Goal: Task Accomplishment & Management: Manage account settings

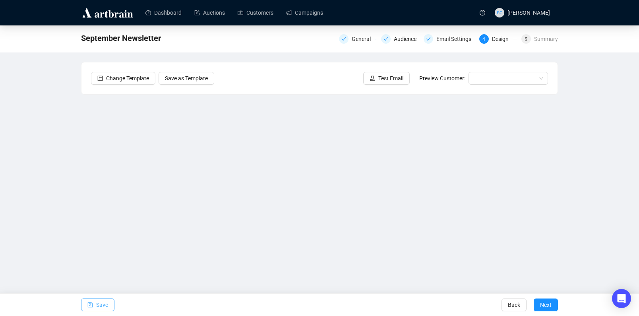
click at [109, 299] on button "Save" at bounding box center [97, 304] width 33 height 13
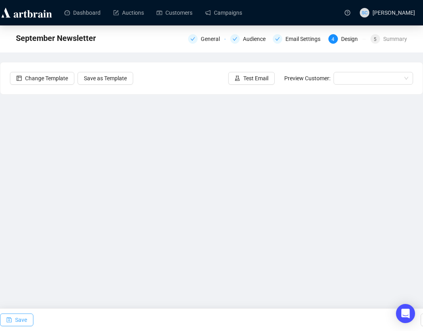
click at [18, 315] on span "Save" at bounding box center [21, 320] width 12 height 22
click at [238, 11] on link "Campaigns" at bounding box center [223, 12] width 37 height 21
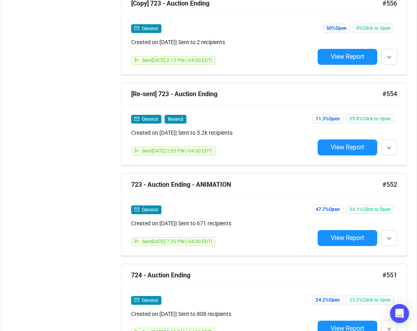
scroll to position [567, 0]
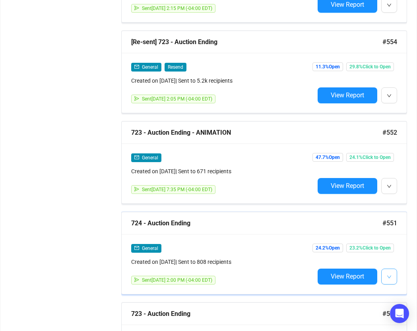
click at [390, 274] on icon "down" at bounding box center [388, 276] width 5 height 5
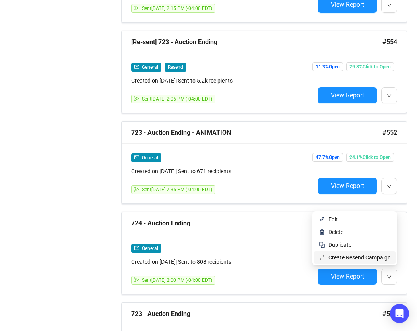
click at [384, 258] on span "Create Resend Campaign" at bounding box center [359, 257] width 62 height 6
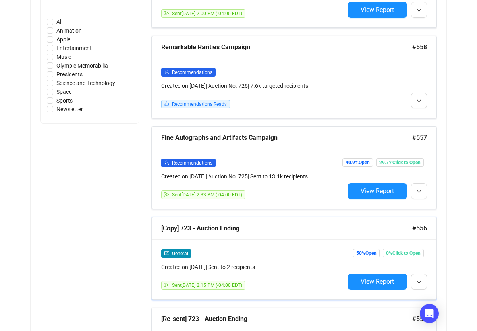
scroll to position [0, 0]
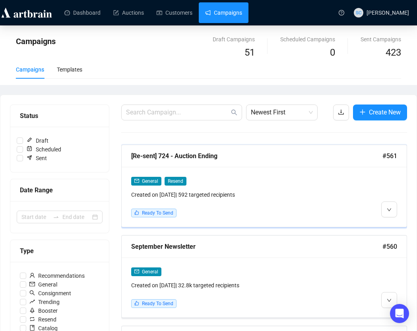
click at [301, 202] on div "General Resend Created on Aug 20, 2025 | 592 targeted recipients Ready To Send" at bounding box center [222, 196] width 183 height 41
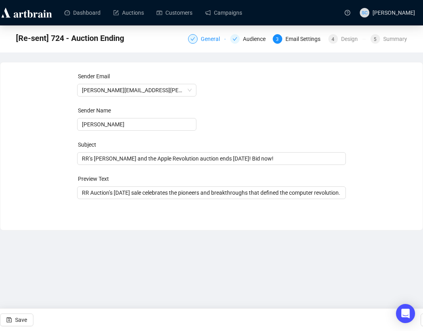
click at [201, 42] on div "General" at bounding box center [213, 39] width 24 height 10
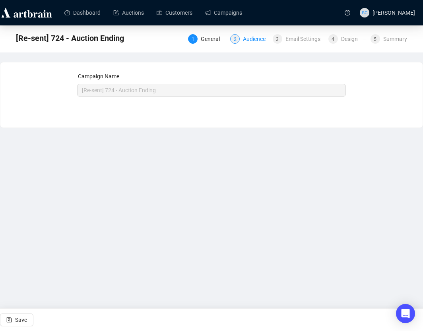
click at [243, 39] on div "Audience" at bounding box center [256, 39] width 27 height 10
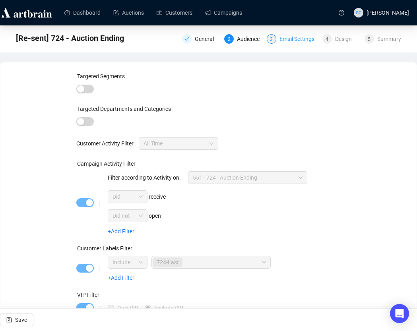
click at [307, 37] on div "Email Settings" at bounding box center [299, 39] width 40 height 10
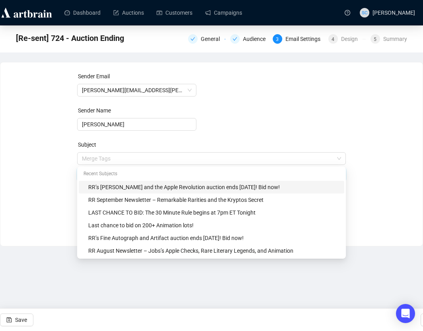
click at [175, 158] on span "Merge Tags RR’s Steve Jobs and the Apple Revolution auction ends tomorrow! Bid …" at bounding box center [211, 166] width 268 height 22
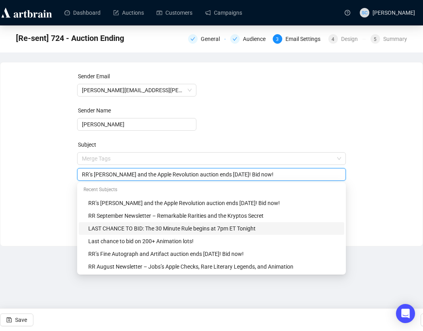
click at [160, 226] on div "LAST CHANCE TO BID: The 30 Minute Rule begins at 7pm ET Tonight" at bounding box center [213, 228] width 251 height 9
type input "LAST CHANCE TO BID: The 30 Minute Rule begins at 7pm ET Tonight"
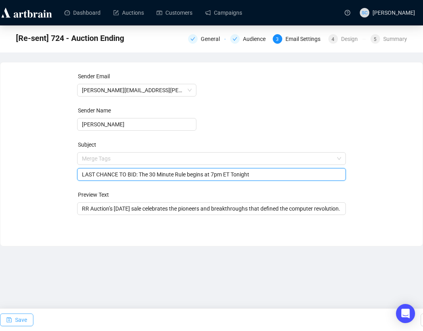
click at [25, 315] on span "Save" at bounding box center [21, 320] width 12 height 22
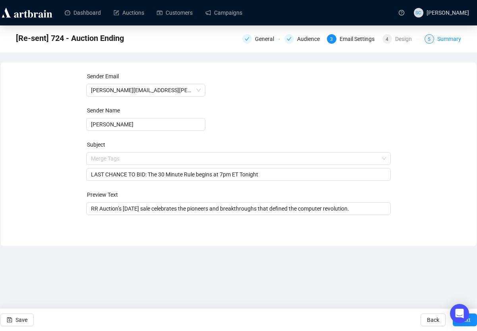
click at [444, 40] on div "Summary" at bounding box center [449, 39] width 24 height 10
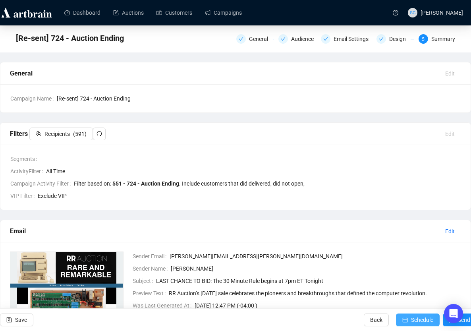
click at [411, 315] on span "Schedule" at bounding box center [422, 320] width 22 height 22
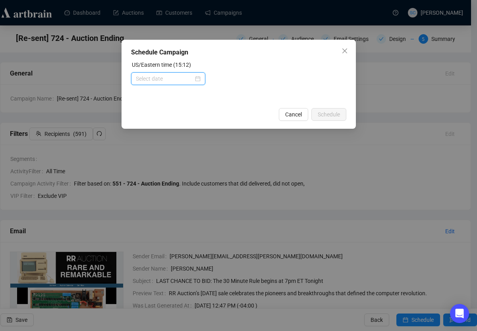
click at [169, 79] on input at bounding box center [165, 78] width 58 height 9
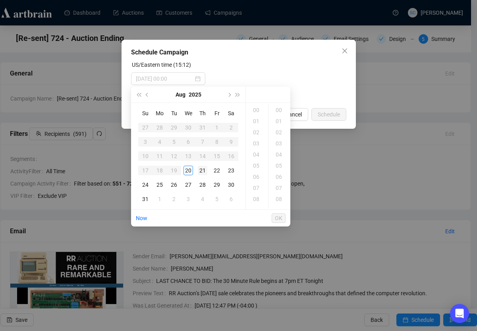
click at [201, 173] on div "21" at bounding box center [203, 171] width 10 height 10
click at [259, 198] on div "14" at bounding box center [256, 198] width 19 height 11
click at [279, 167] on div "05" at bounding box center [279, 165] width 19 height 11
type input "2025-08-21 14:05"
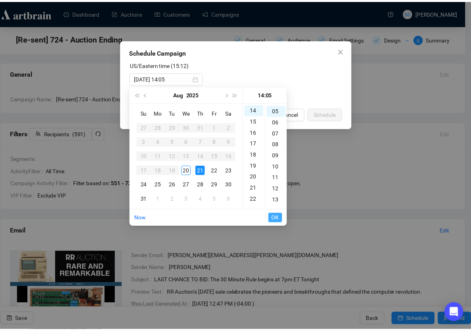
scroll to position [56, 0]
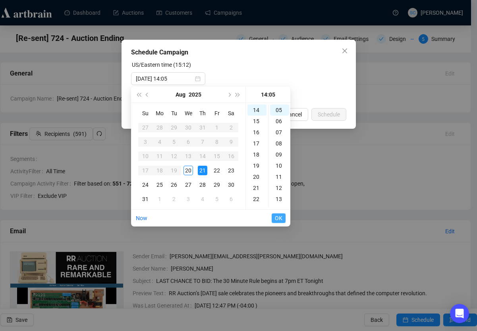
click at [282, 218] on span "OK" at bounding box center [279, 218] width 8 height 15
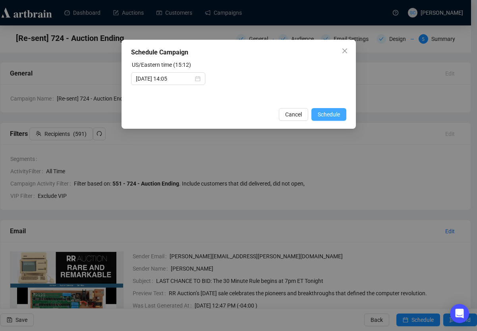
click at [336, 118] on span "Schedule" at bounding box center [329, 114] width 22 height 9
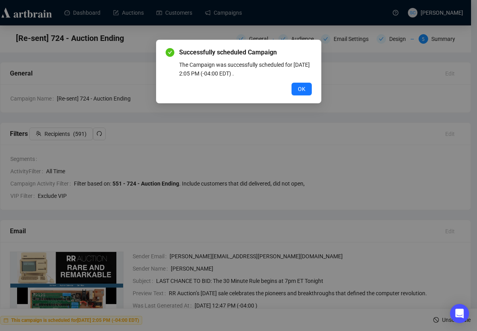
drag, startPoint x: 303, startPoint y: 89, endPoint x: 280, endPoint y: 81, distance: 24.6
click at [303, 90] on span "OK" at bounding box center [302, 89] width 8 height 9
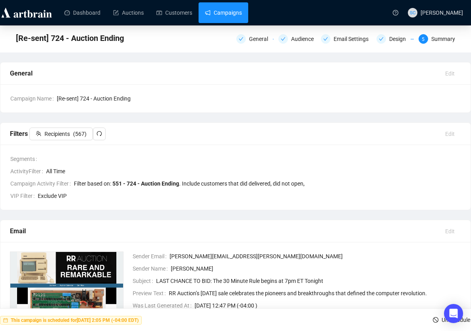
click at [234, 10] on link "Campaigns" at bounding box center [223, 12] width 37 height 21
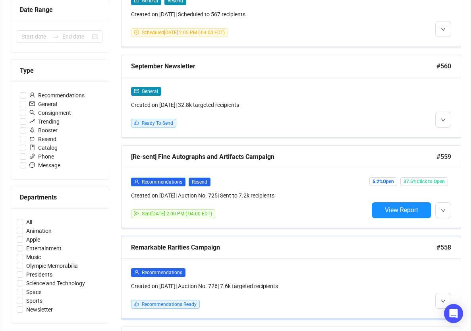
scroll to position [185, 0]
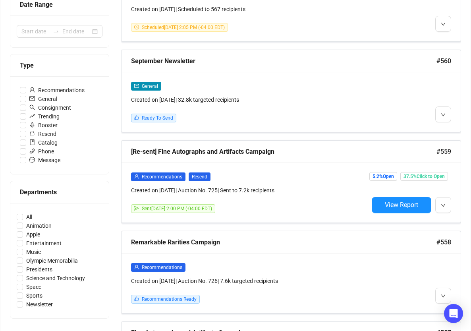
click at [452, 290] on div "Recommendations Created on Aug 15, 2025 | Auction No. 726 | 7.6k targeted recip…" at bounding box center [291, 283] width 339 height 60
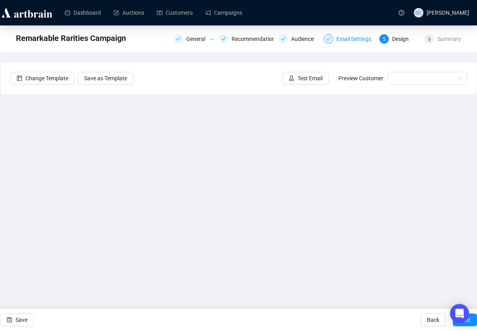
click at [346, 41] on div "Email Settings" at bounding box center [356, 39] width 40 height 10
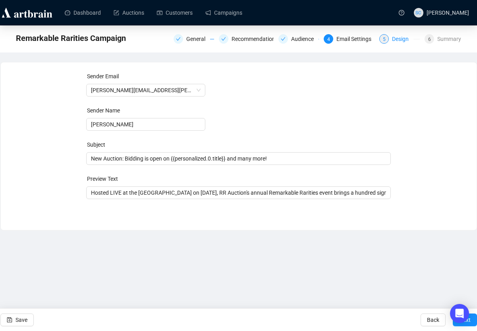
click at [392, 40] on div "Design" at bounding box center [402, 39] width 21 height 10
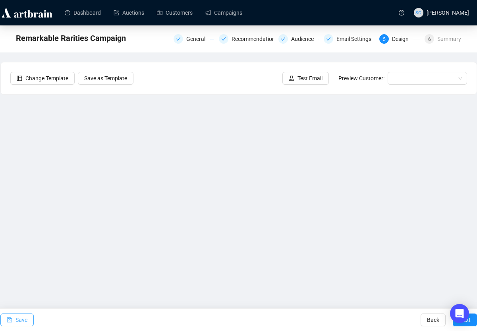
click at [19, 315] on span "Save" at bounding box center [21, 320] width 12 height 22
click at [318, 81] on span "Test Email" at bounding box center [309, 78] width 25 height 9
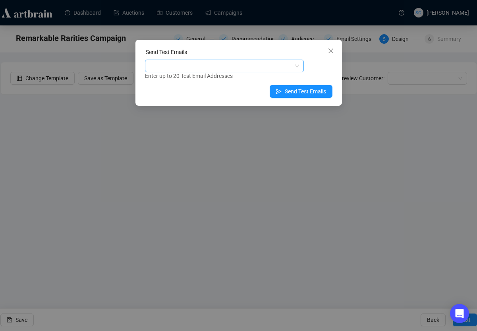
click at [274, 68] on div at bounding box center [220, 65] width 147 height 11
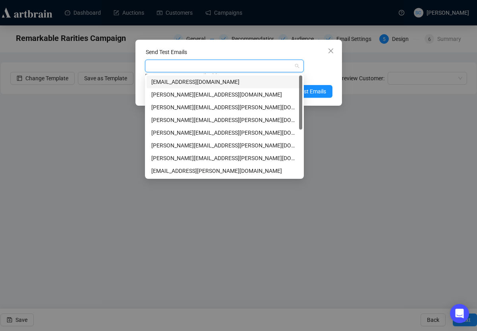
type input "a"
type input "s"
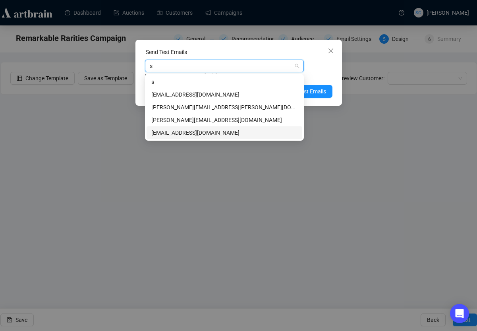
click at [205, 128] on div "[EMAIL_ADDRESS][DOMAIN_NAME]" at bounding box center [224, 132] width 146 height 9
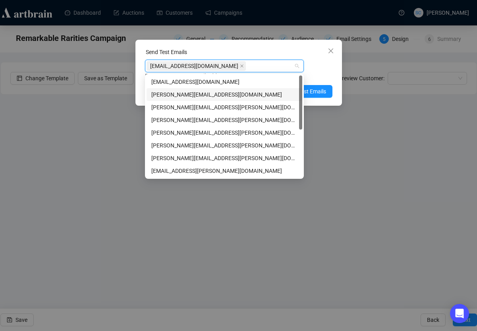
click at [310, 76] on div "Enter up to 20 Test Email Addresses" at bounding box center [238, 75] width 187 height 9
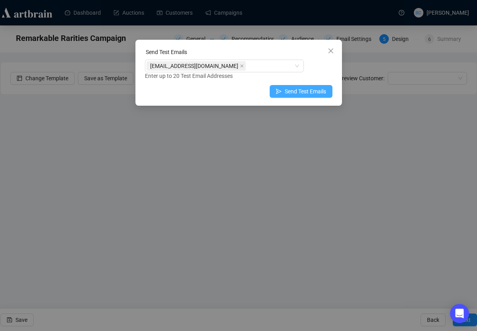
click at [312, 91] on span "Send Test Emails" at bounding box center [305, 91] width 41 height 9
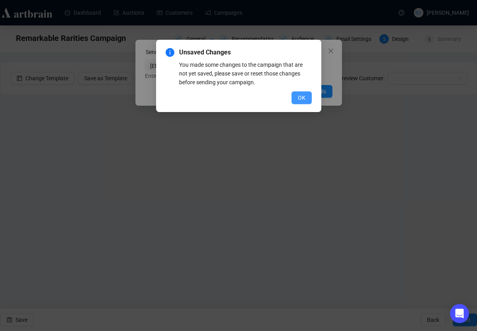
click at [304, 94] on span "OK" at bounding box center [302, 97] width 8 height 9
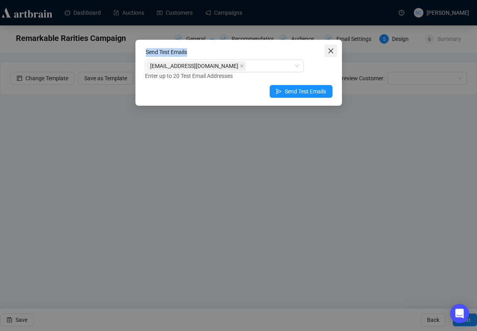
click at [326, 50] on div "Send Test Emails sarina@rrauction.com Enter up to 20 Test Email Addresses Send …" at bounding box center [238, 73] width 207 height 66
click at [328, 49] on span "Close" at bounding box center [330, 51] width 13 height 6
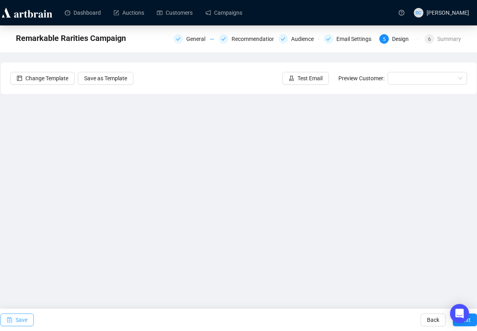
drag, startPoint x: 17, startPoint y: 317, endPoint x: 31, endPoint y: 308, distance: 16.6
click at [17, 315] on span "Save" at bounding box center [21, 320] width 12 height 22
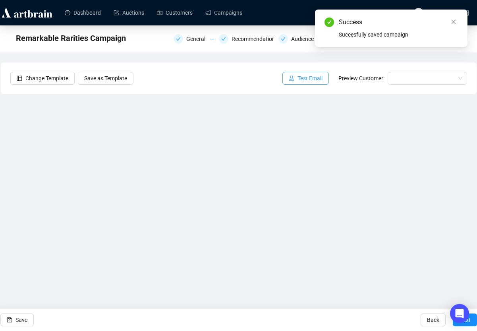
click at [311, 77] on span "Test Email" at bounding box center [309, 78] width 25 height 9
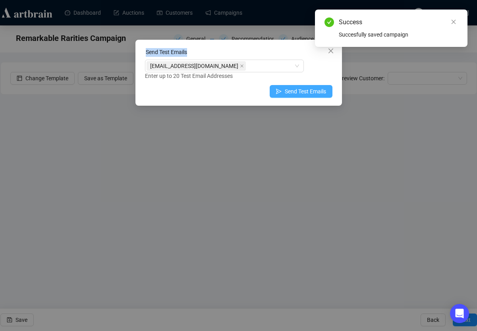
click at [293, 93] on span "Send Test Emails" at bounding box center [305, 91] width 41 height 9
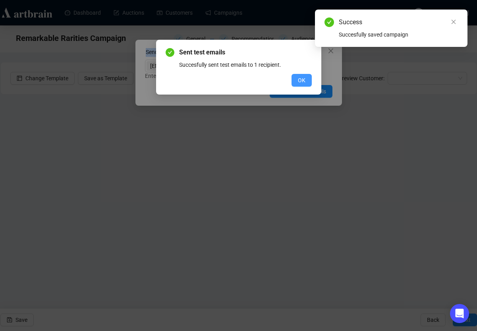
click at [303, 79] on span "OK" at bounding box center [302, 80] width 8 height 9
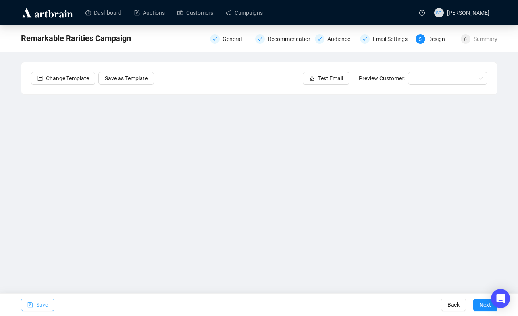
click at [33, 303] on button "Save" at bounding box center [37, 304] width 33 height 13
click at [26, 302] on button "Save" at bounding box center [37, 304] width 33 height 13
click at [261, 14] on link "Campaigns" at bounding box center [244, 12] width 37 height 21
